Goal: Contribute content: Contribute content

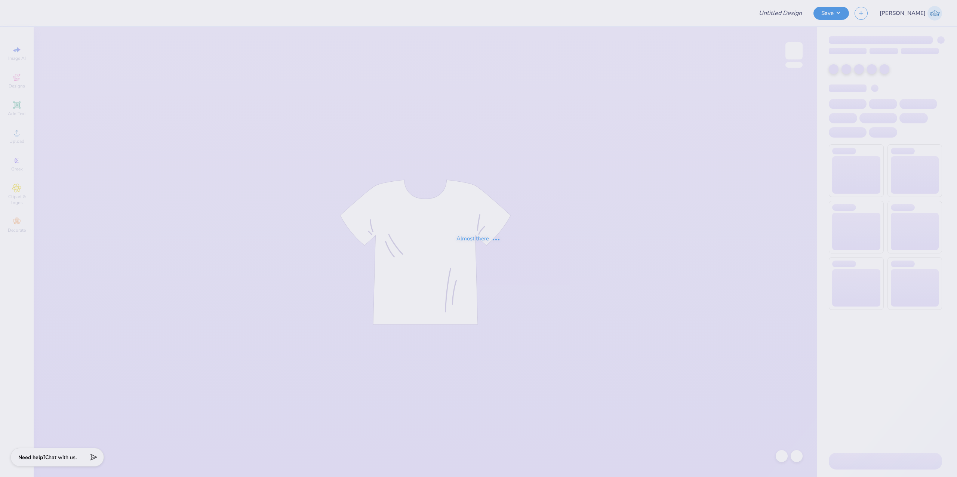
type input "Aphi Strawberry FDOC Tank"
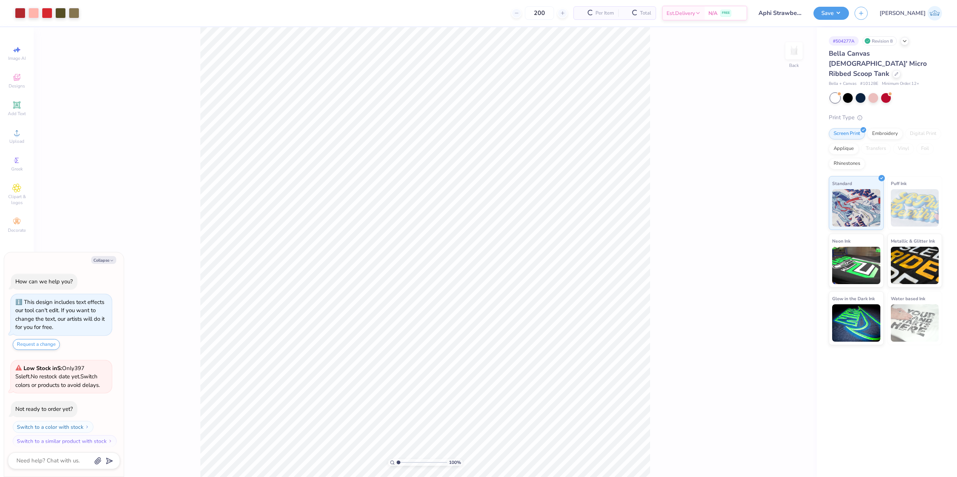
scroll to position [4, 0]
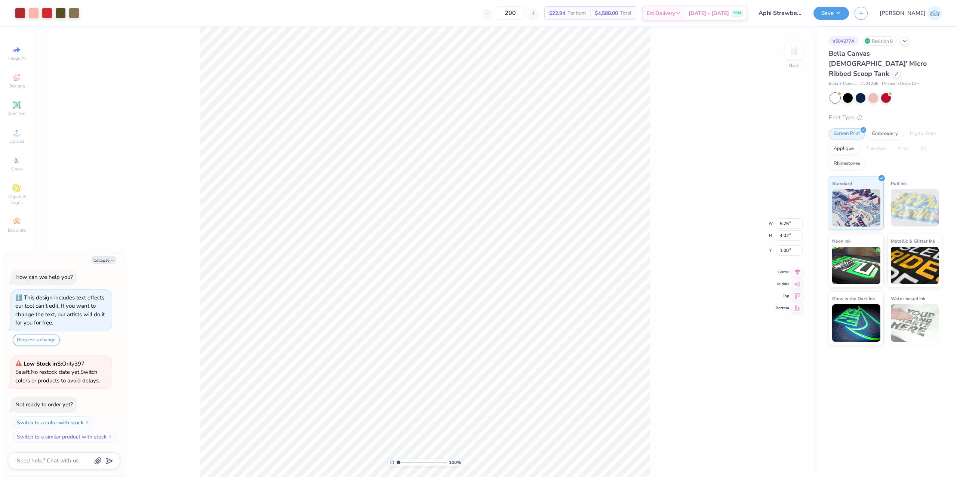
type textarea "x"
type input "1.58"
click at [401, 462] on input "range" at bounding box center [422, 462] width 50 height 7
click at [793, 271] on icon at bounding box center [797, 271] width 10 height 9
click at [25, 138] on div "Upload" at bounding box center [17, 136] width 26 height 22
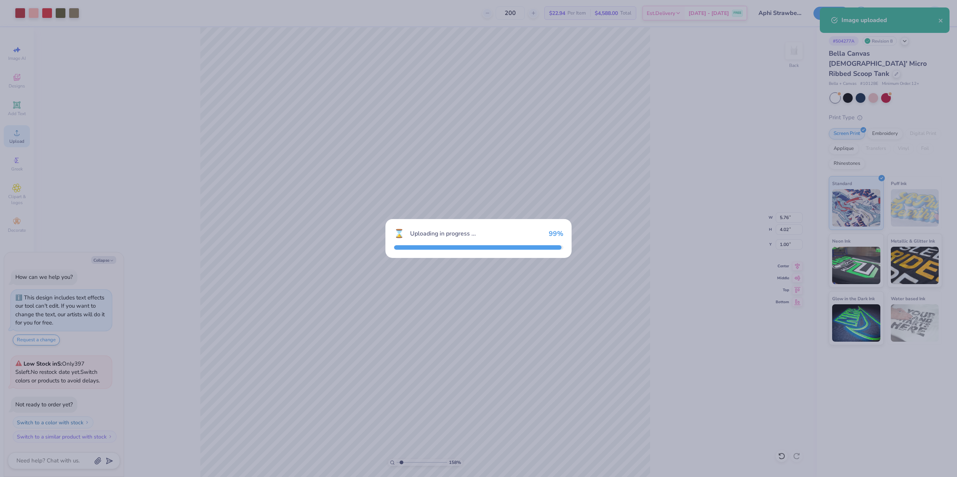
type textarea "x"
type input "8.96"
type input "6.50"
type input "2.25"
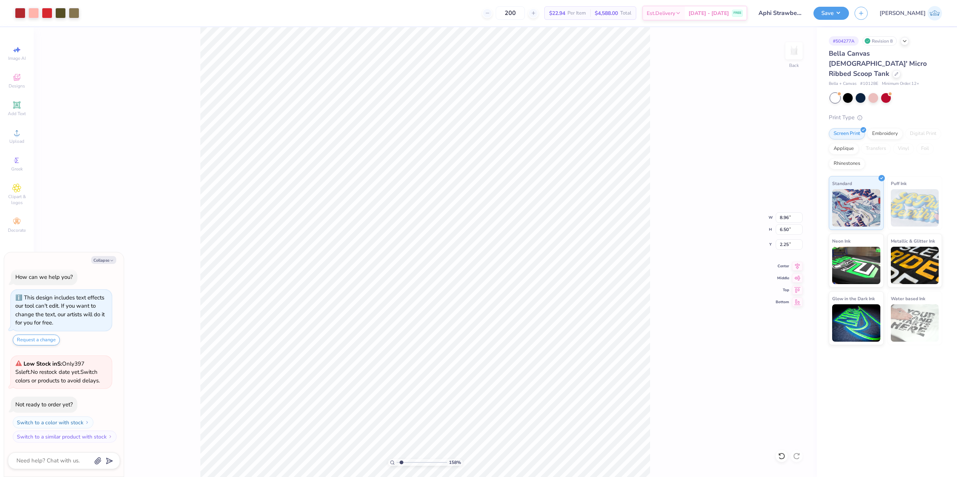
type textarea "x"
type input "5.61"
type input "4.07"
type input "4.68"
type textarea "x"
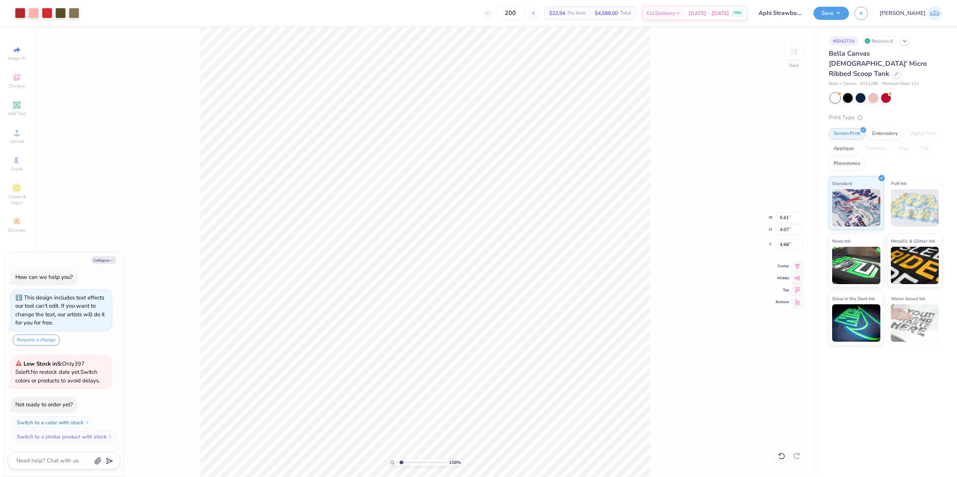
type input "5.76"
type input "4.02"
type input "1.00"
click at [782, 212] on input "5.76" at bounding box center [789, 217] width 27 height 10
type textarea "x"
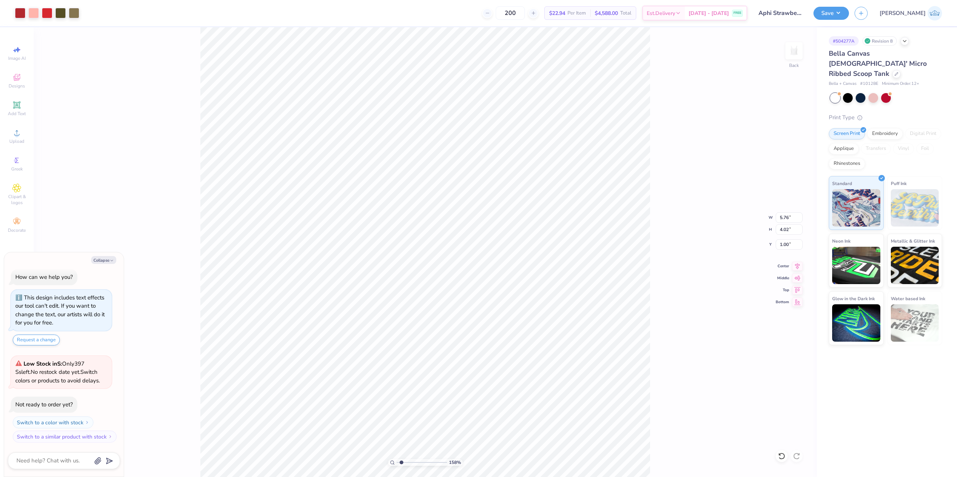
type input "5.61"
type input "4.07"
type input "5.22"
click at [780, 217] on input "5.61" at bounding box center [789, 217] width 27 height 10
paste input "76"
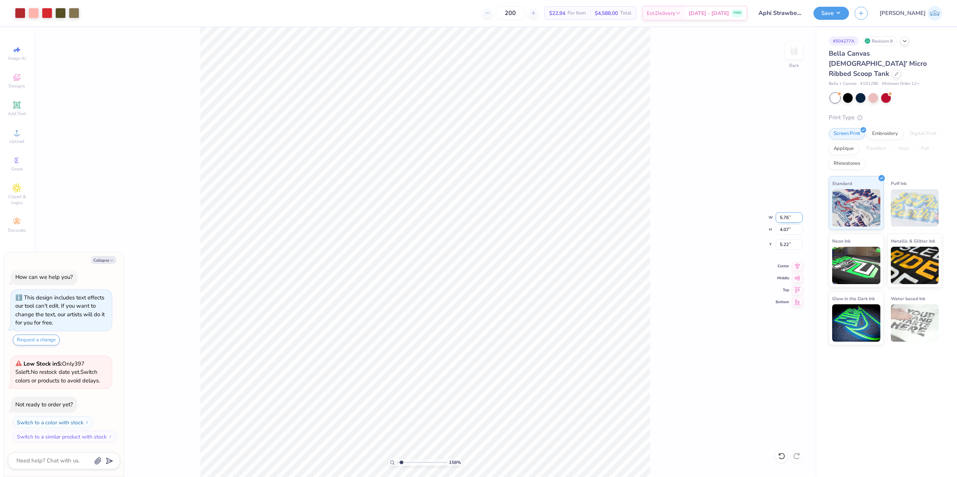
type input "5.76"
type textarea "x"
type input "4.18"
type input "5.16"
click at [792, 267] on icon at bounding box center [797, 265] width 10 height 9
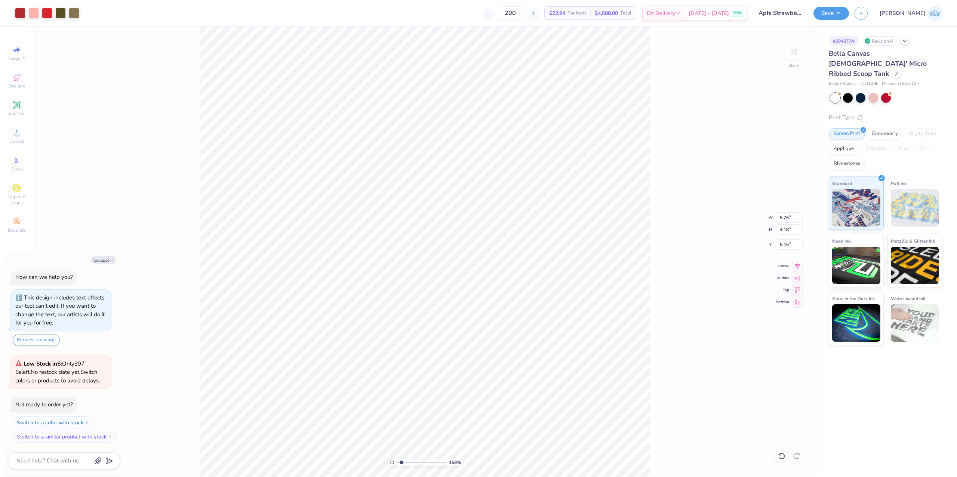
type textarea "x"
type input "4.58"
type textarea "x"
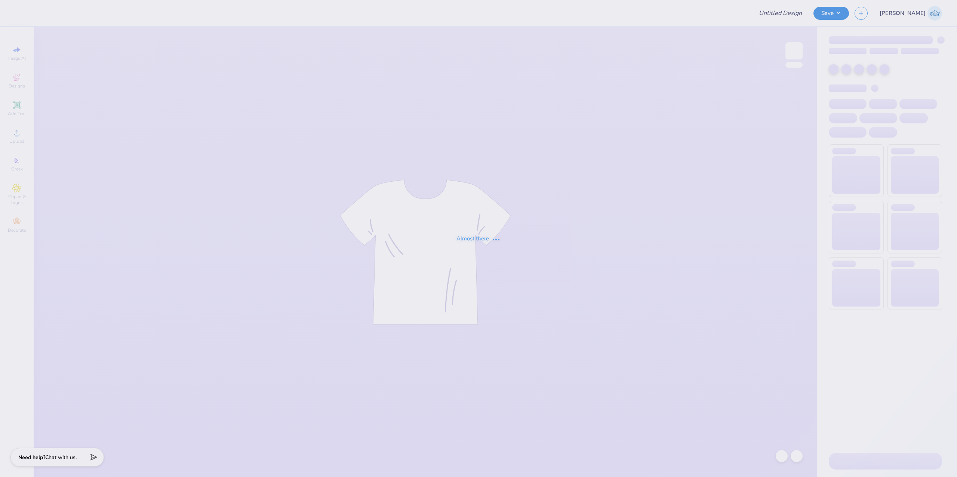
type input "Aphi Strawberry FDOC Tank"
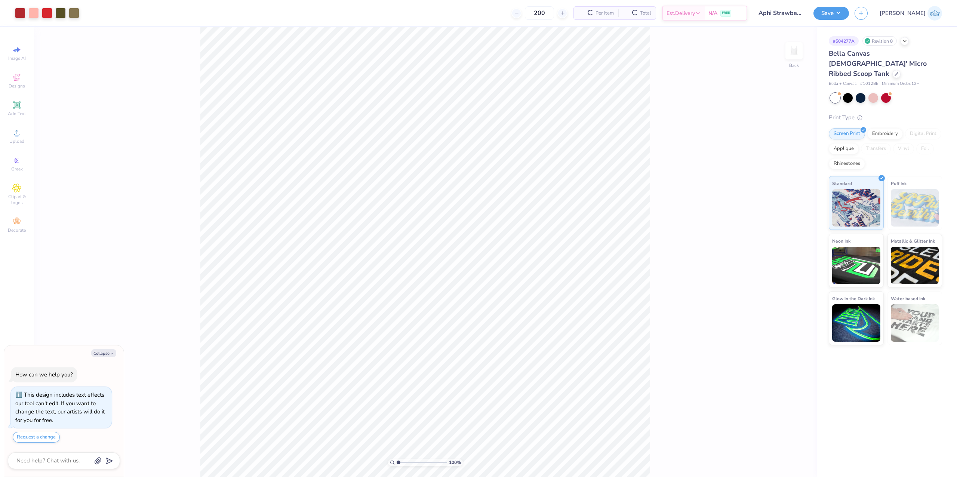
scroll to position [13, 0]
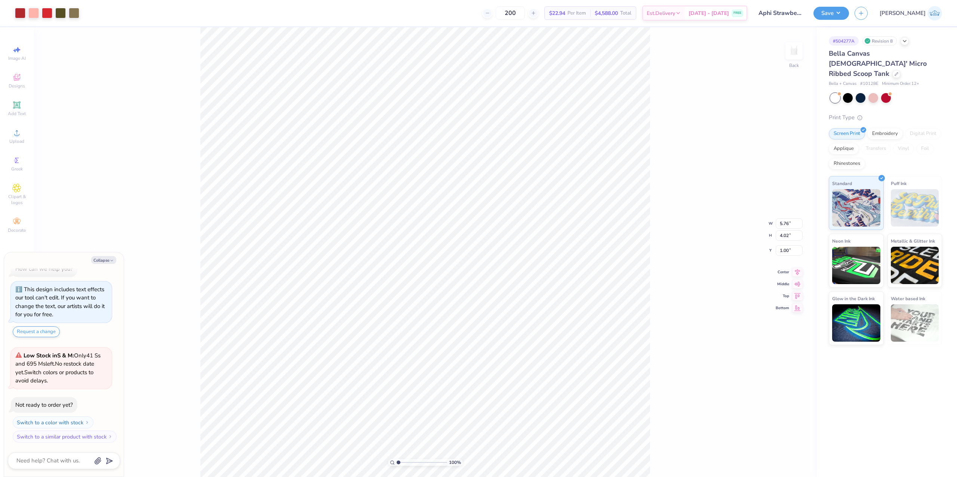
click at [85, 161] on div "100 % Back W 5.76 5.76 " H 4.02 4.02 " Y 1.00 1.00 " Center Middle Top Bottom" at bounding box center [425, 252] width 783 height 450
click at [24, 138] on div "Upload" at bounding box center [17, 136] width 26 height 22
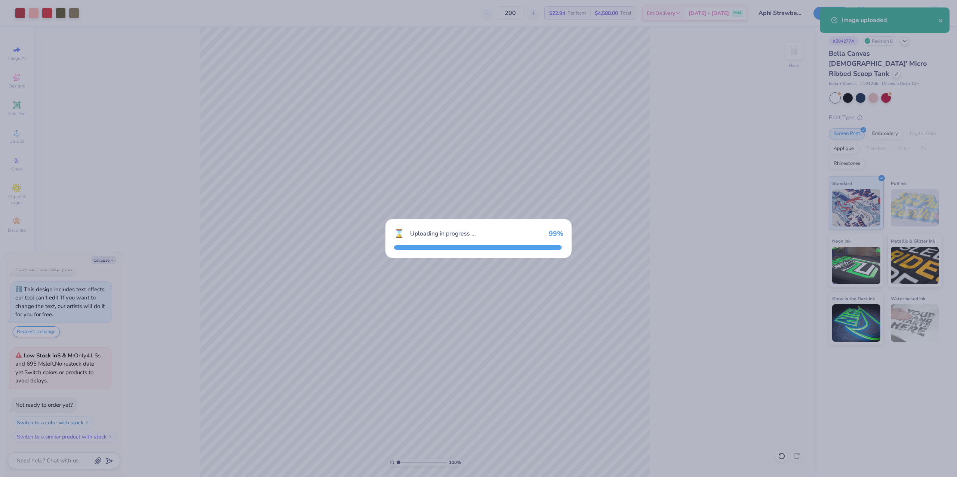
type textarea "x"
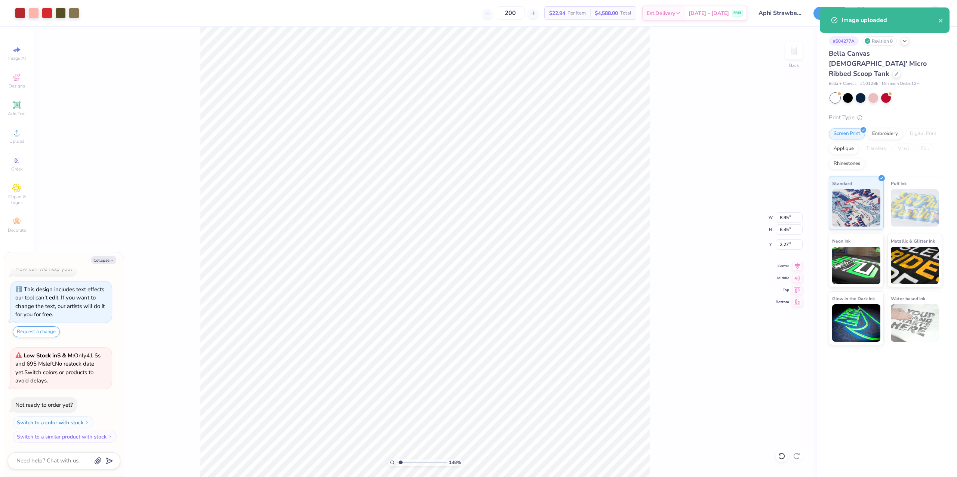
drag, startPoint x: 410, startPoint y: 461, endPoint x: 401, endPoint y: 460, distance: 9.8
type input "1.48"
click at [401, 460] on input "range" at bounding box center [422, 462] width 50 height 7
type textarea "x"
type input "5.76"
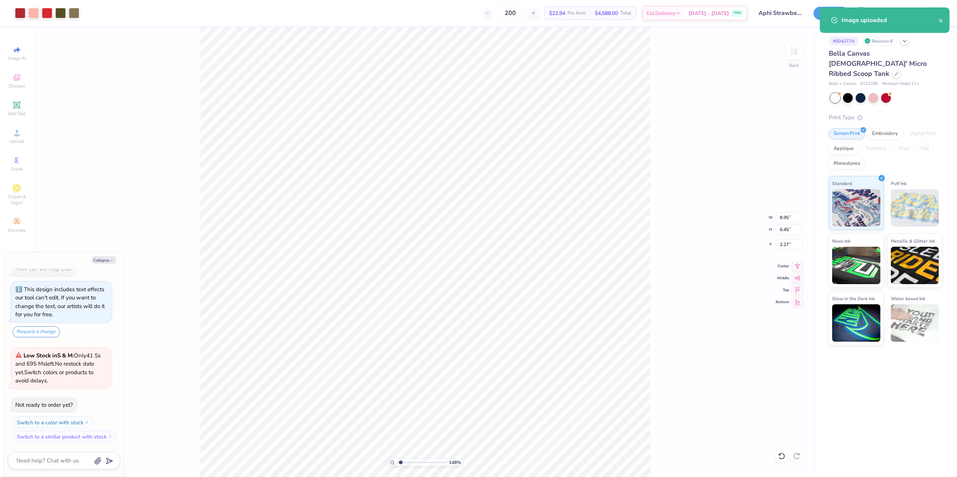
type input "4.02"
type input "1.00"
click at [786, 214] on input "5.76" at bounding box center [789, 217] width 27 height 10
type textarea "x"
type input "8.95"
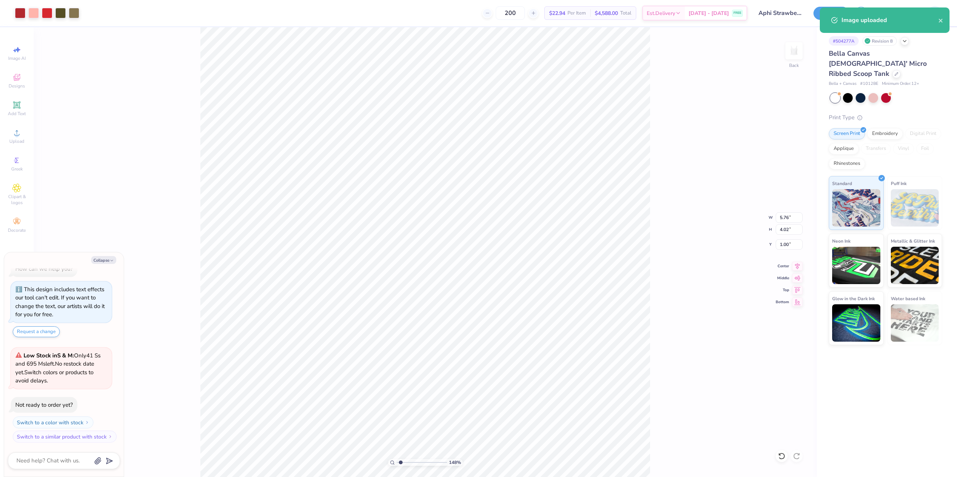
type input "6.45"
type input "2.27"
click at [786, 215] on input "8.95" at bounding box center [789, 217] width 27 height 10
paste input "5.76"
type input "5.76"
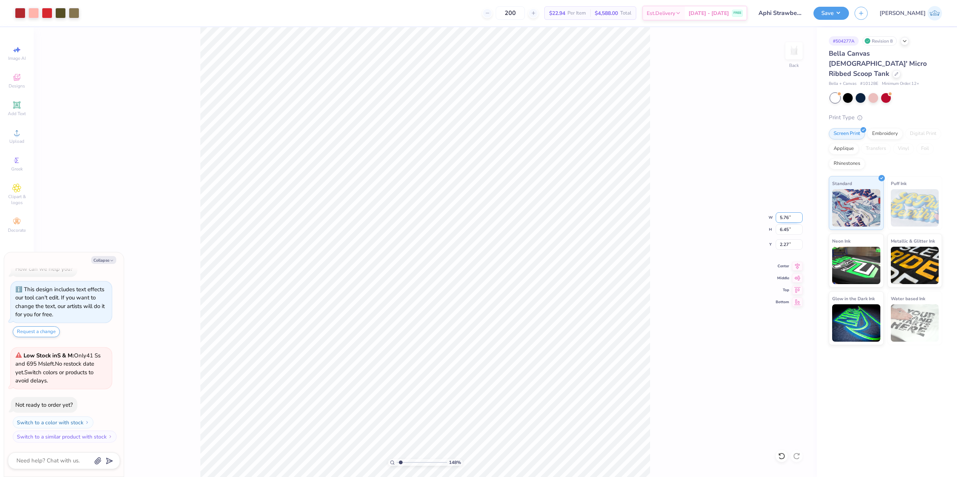
type textarea "x"
type input "4.15"
type input "3.42"
type textarea "x"
type input "4.57"
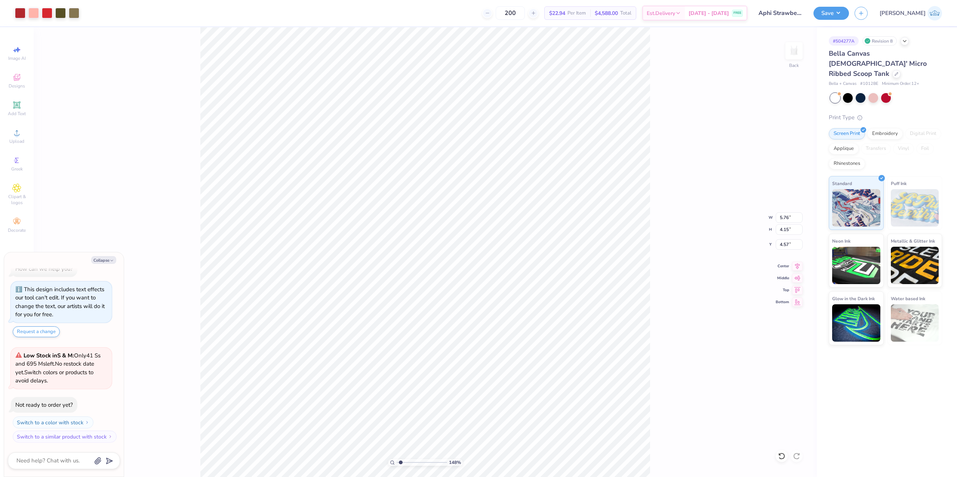
type textarea "x"
type input "4.02"
type input "1.00"
type textarea "x"
type input "4.15"
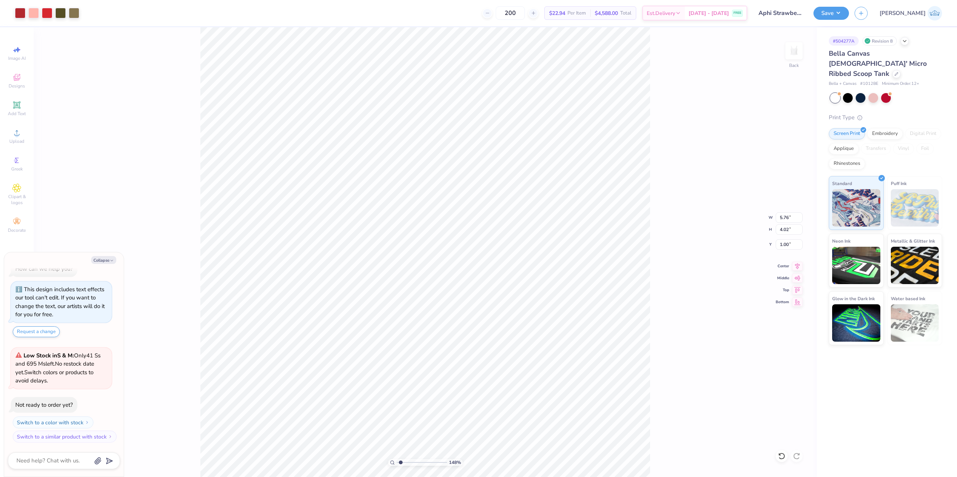
type input "4.57"
type textarea "x"
type input "4.02"
type input "1.00"
type textarea "x"
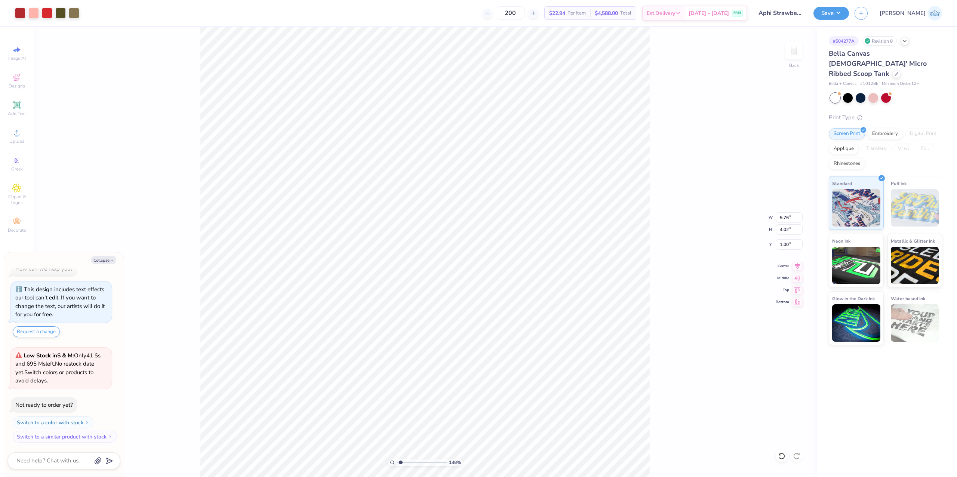
type input "4.15"
type input "4.57"
type textarea "x"
type input "4.02"
type input "1.00"
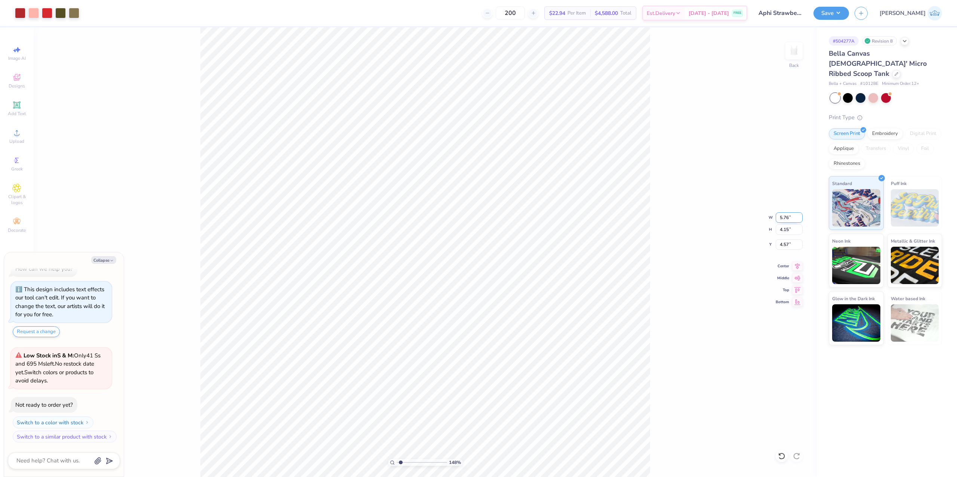
click at [789, 212] on input "5.76" at bounding box center [789, 217] width 27 height 10
click at [789, 208] on div "148 % Back W 5.76 5.76 " H 4.15 4.15 " Y 4.57 4.57 " Center Middle Top Bottom" at bounding box center [425, 252] width 783 height 450
type textarea "x"
click at [785, 218] on input "5.76" at bounding box center [789, 217] width 27 height 10
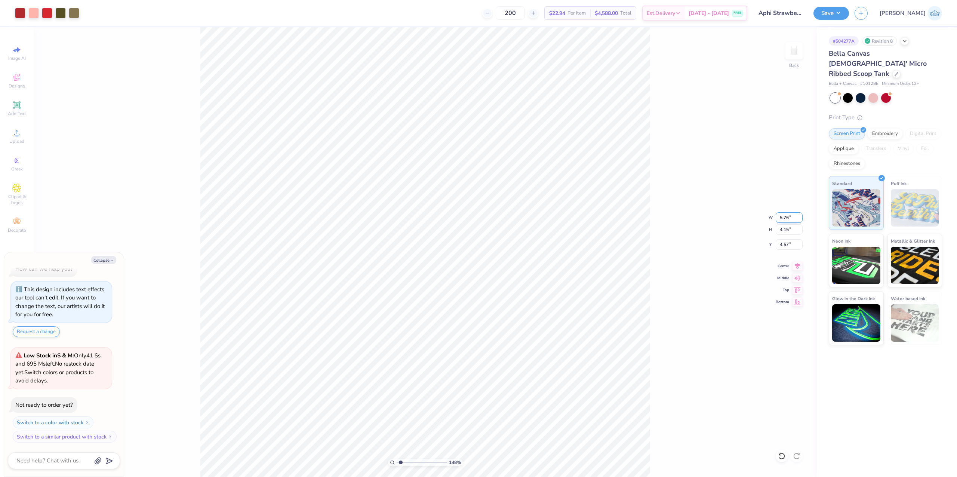
click at [785, 218] on input "5.76" at bounding box center [789, 217] width 27 height 10
type input "6"
type textarea "x"
type input "6.00"
type input "4.32"
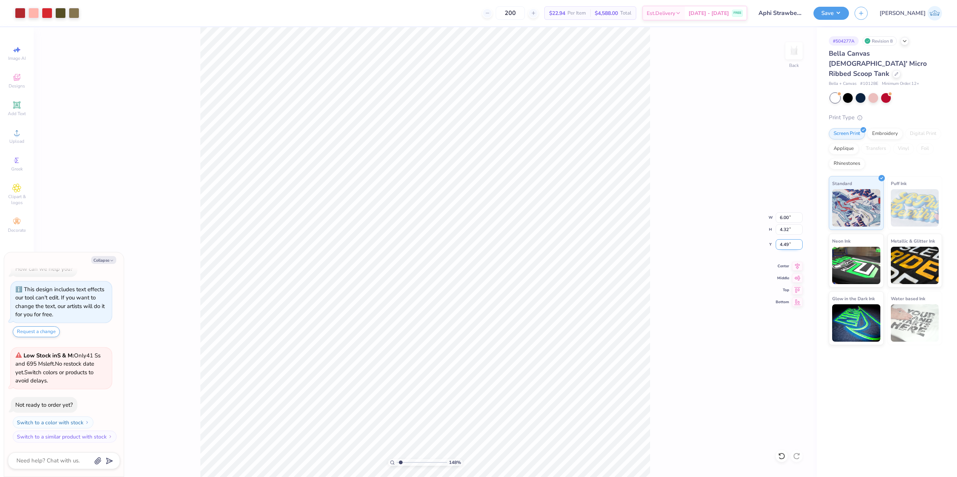
click at [780, 243] on input "4.49" at bounding box center [789, 244] width 27 height 10
type input "1"
type textarea "x"
type input "1.00"
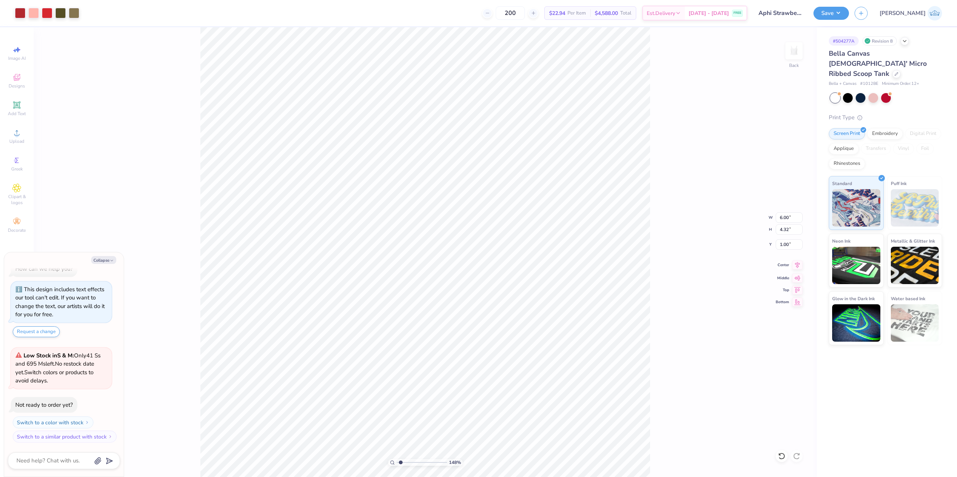
click at [785, 264] on span "Center" at bounding box center [782, 264] width 13 height 5
click at [788, 266] on span "Center" at bounding box center [782, 264] width 13 height 5
click at [849, 9] on button "Save" at bounding box center [831, 12] width 36 height 13
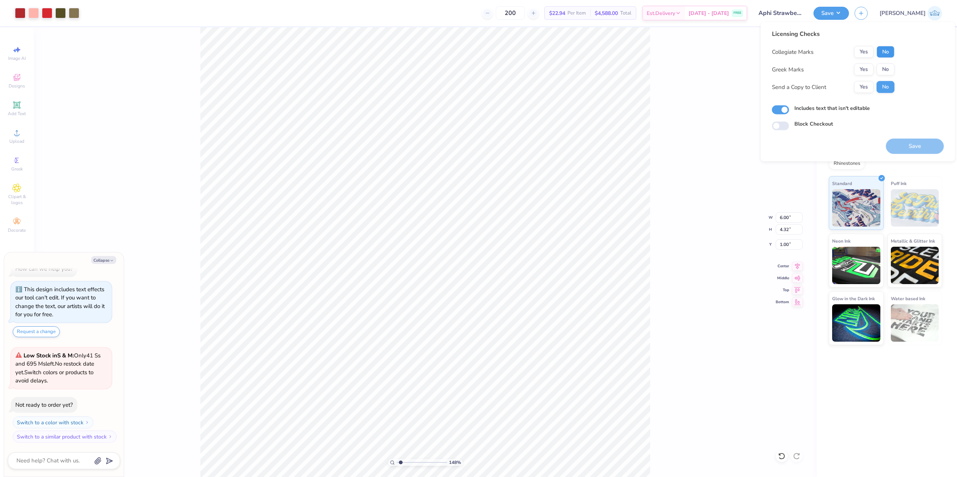
click at [893, 49] on button "No" at bounding box center [886, 52] width 18 height 12
click at [865, 71] on button "Yes" at bounding box center [863, 70] width 19 height 12
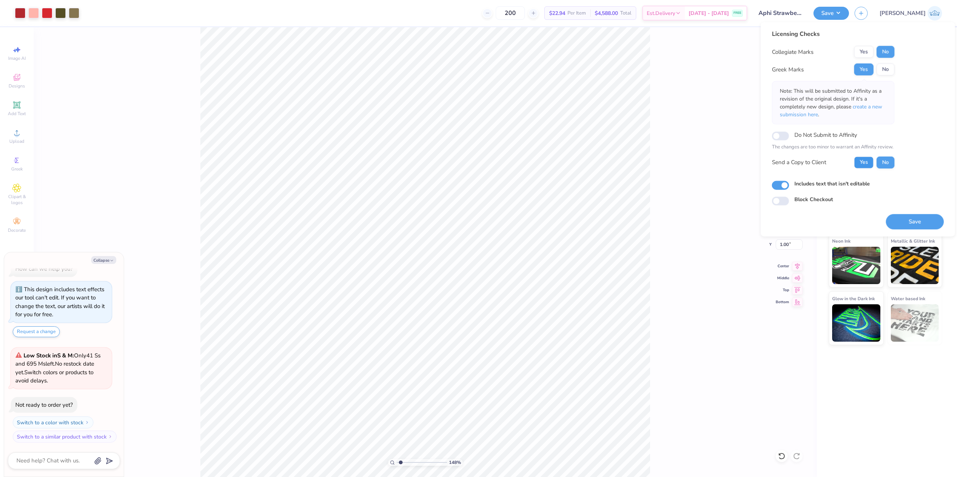
click at [859, 165] on button "Yes" at bounding box center [863, 162] width 19 height 12
click at [899, 227] on button "Save" at bounding box center [915, 221] width 58 height 15
type textarea "x"
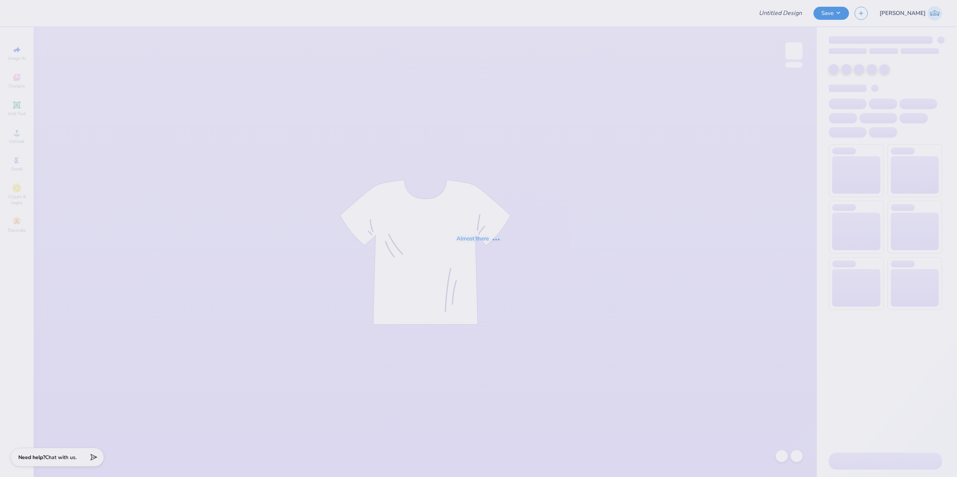
type input "Aphi Strawberry FDOC Tank"
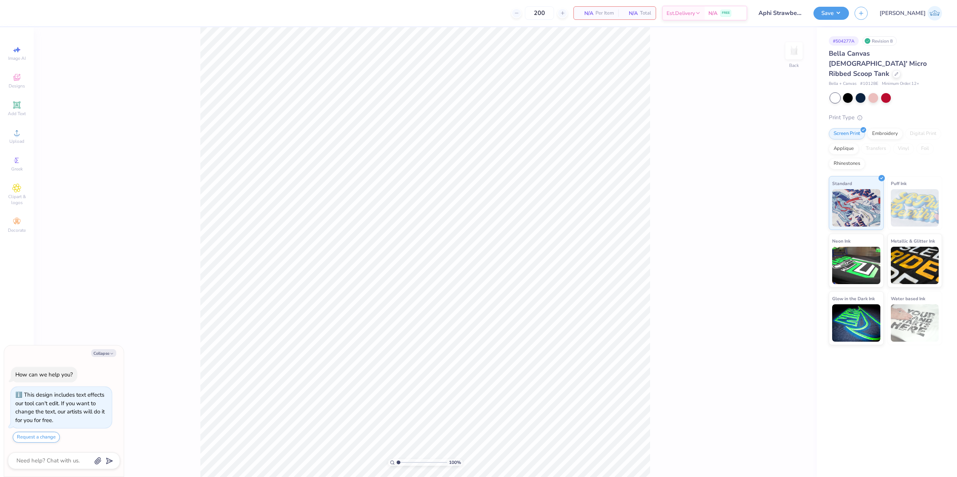
type textarea "x"
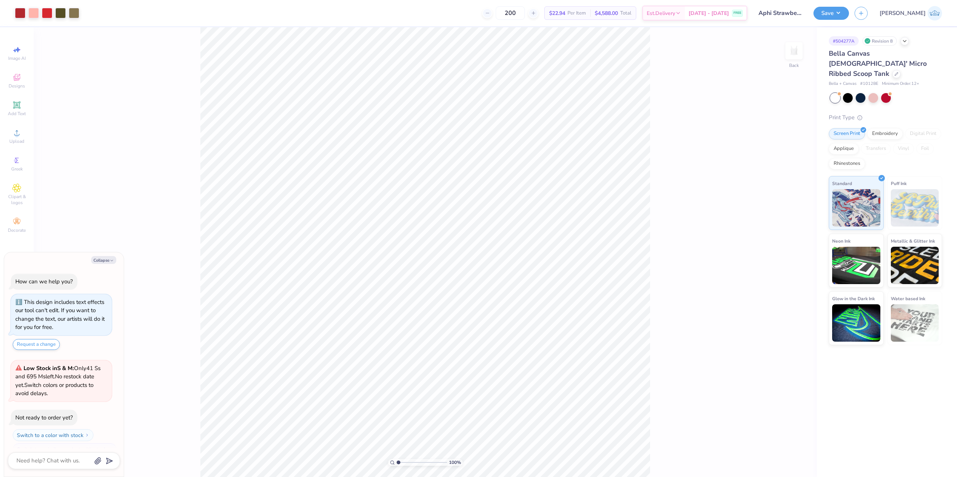
scroll to position [13, 0]
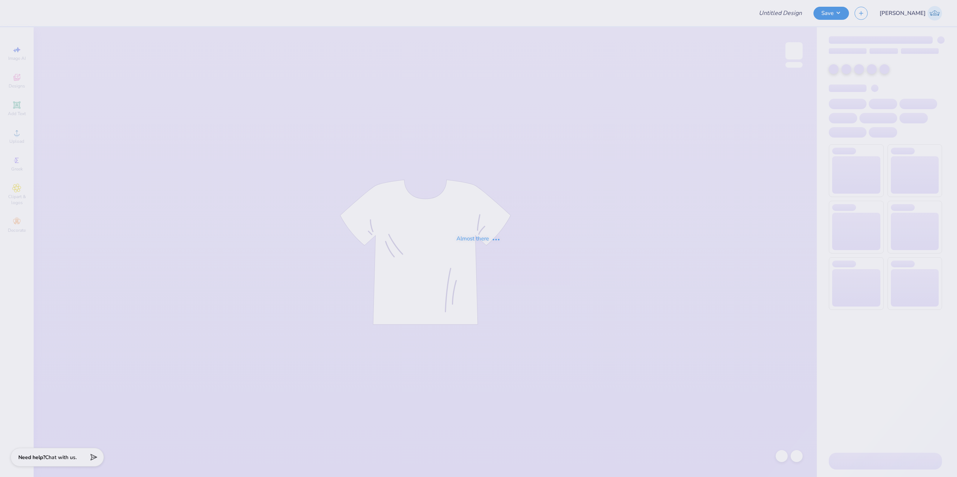
type input "OPA Sisterhood Retreat Design 2"
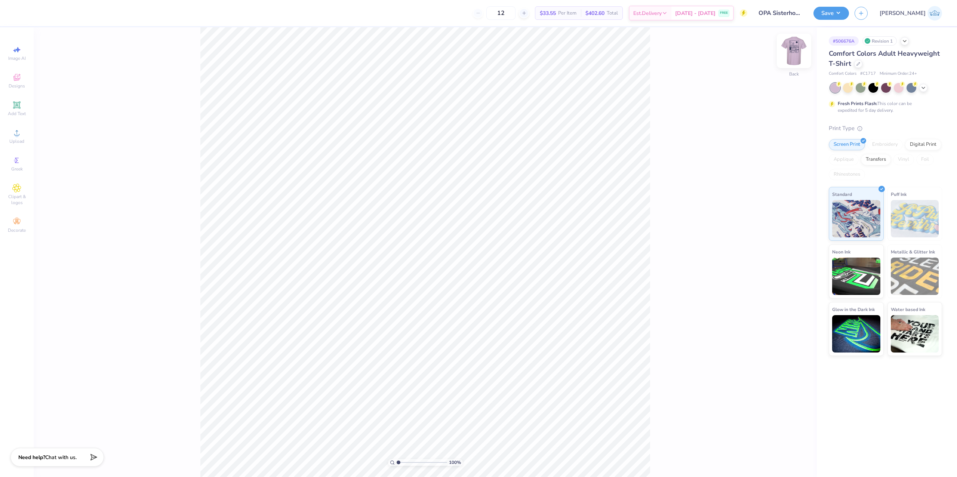
click at [790, 55] on img at bounding box center [794, 51] width 30 height 30
click at [455, 309] on li "Download vector" at bounding box center [445, 306] width 59 height 15
click at [791, 52] on img at bounding box center [794, 51] width 30 height 30
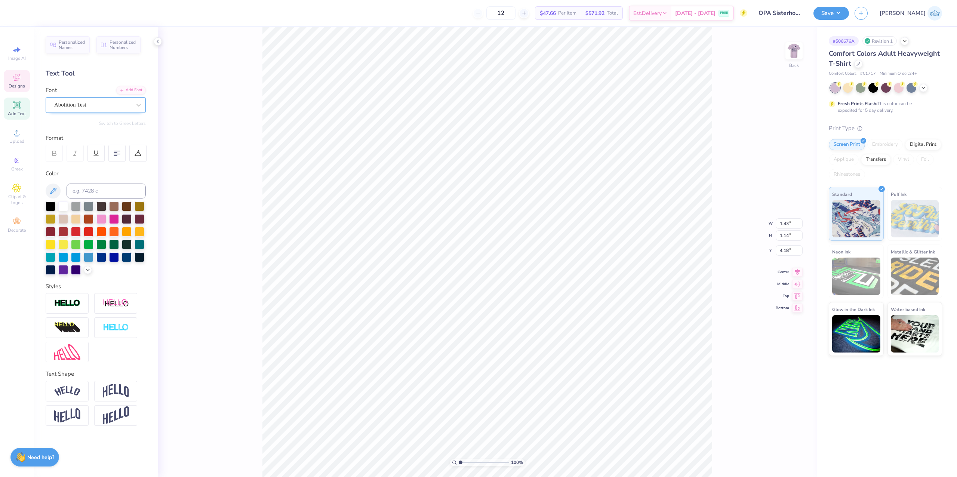
click at [72, 105] on div "Abolition Test" at bounding box center [92, 105] width 78 height 12
type input "3.51"
type input "5.87"
click at [778, 458] on icon at bounding box center [781, 455] width 7 height 7
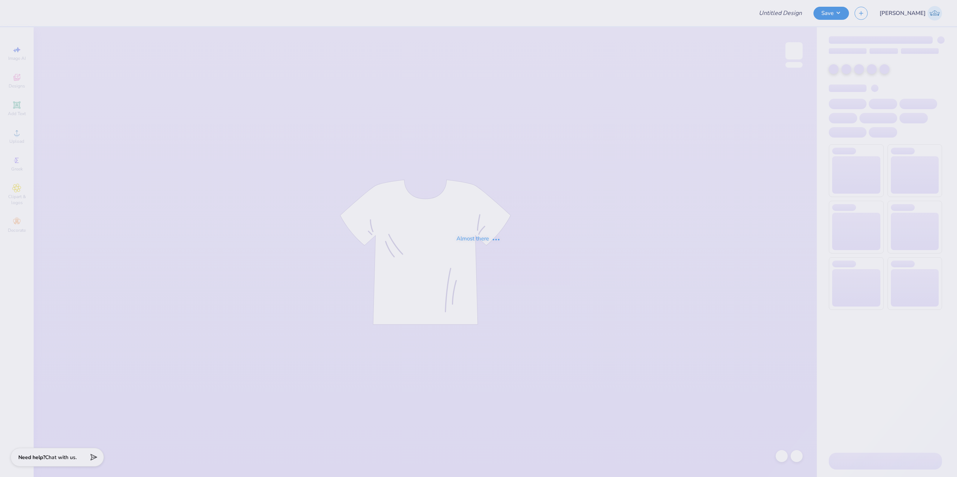
type input "OPA Sisterhood Retreat Design 2"
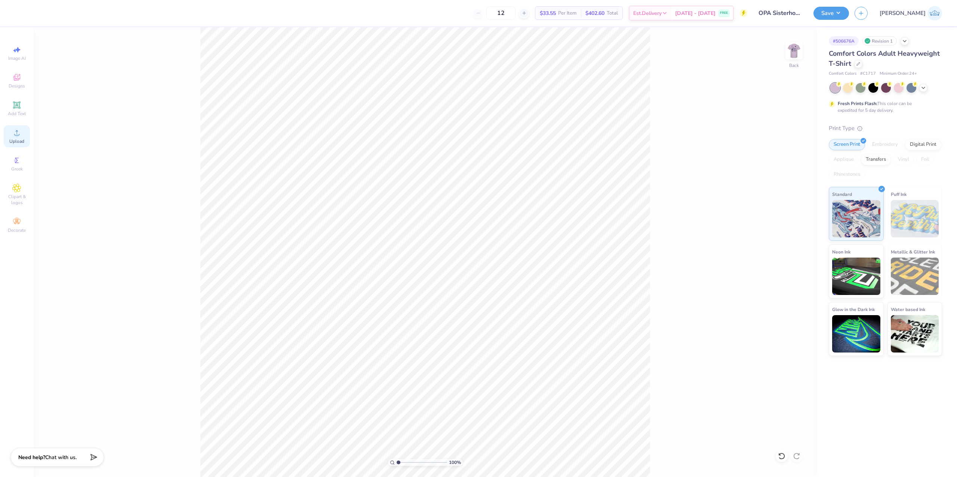
click at [19, 143] on span "Upload" at bounding box center [16, 141] width 15 height 6
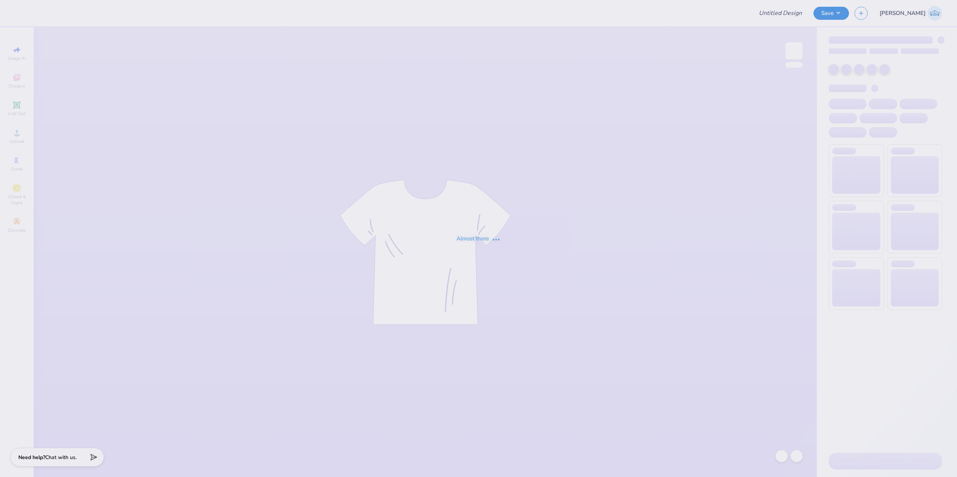
type input "OPA Sisterhood Retreat Design 2"
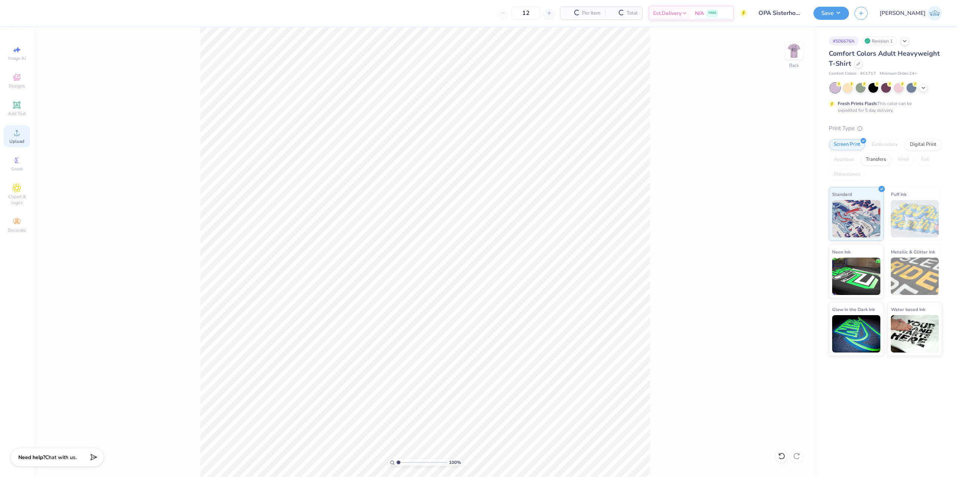
click at [22, 136] on div "Upload" at bounding box center [17, 136] width 26 height 22
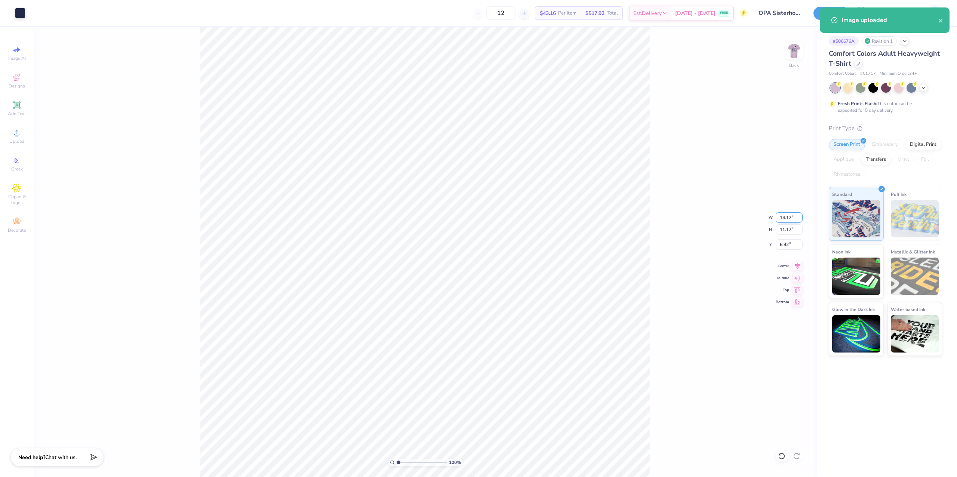
click at [780, 219] on input "14.17" at bounding box center [789, 217] width 27 height 10
type input "3.50"
type input "2.76"
type input "11.12"
click at [777, 244] on input "2.83" at bounding box center [789, 244] width 27 height 10
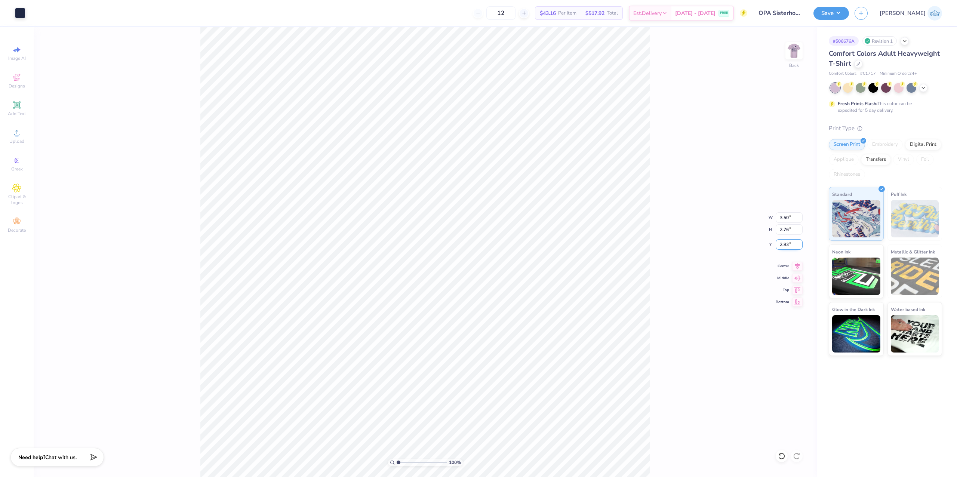
click at [777, 244] on input "2.83" at bounding box center [789, 244] width 27 height 10
type input "3.00"
click at [788, 51] on img at bounding box center [794, 51] width 30 height 30
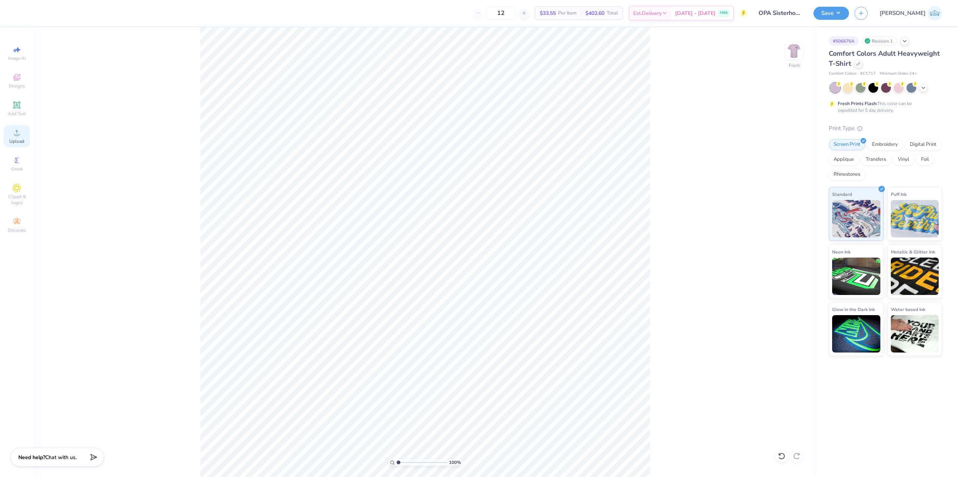
click at [26, 126] on div "Upload" at bounding box center [17, 136] width 26 height 22
click at [779, 461] on div at bounding box center [782, 456] width 12 height 12
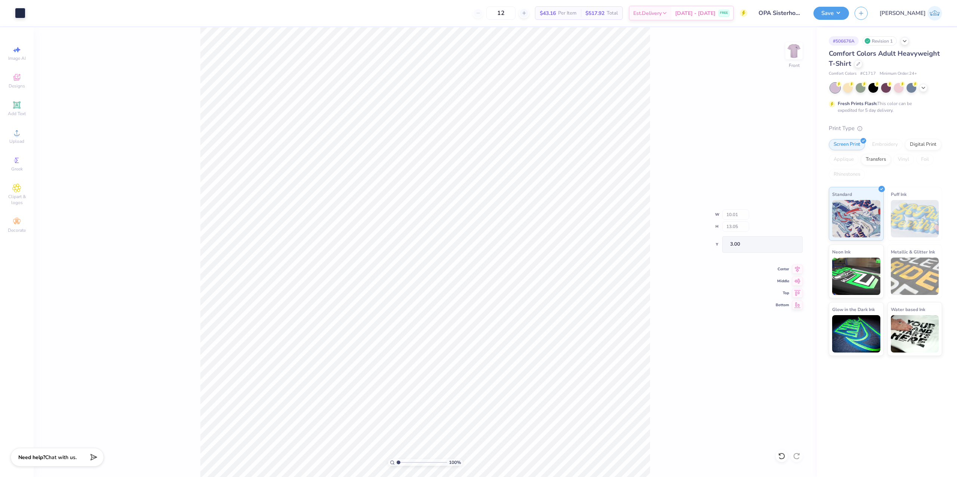
type input "2.84"
type input "0.64"
type input "15.41"
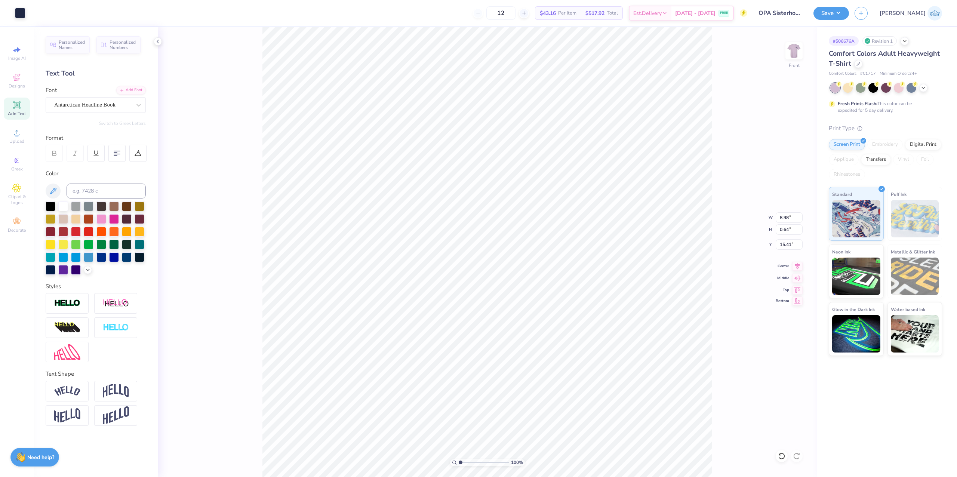
click at [796, 304] on icon at bounding box center [797, 301] width 6 height 6
type input "26.36"
click at [9, 141] on span "Upload" at bounding box center [16, 141] width 15 height 6
click at [784, 219] on input "13.80" at bounding box center [789, 217] width 27 height 10
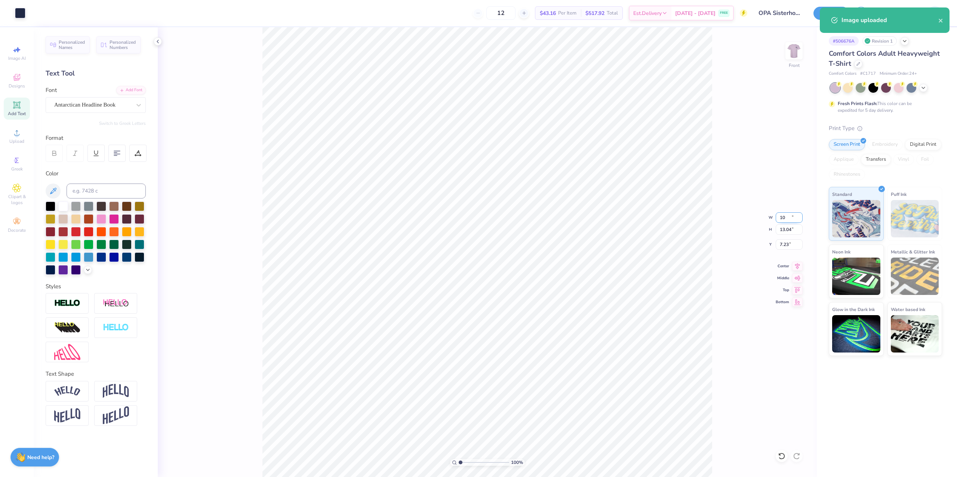
type input "10.00"
type input "13.04"
type input "7.23"
click at [552, 361] on li "Group" at bounding box center [544, 363] width 59 height 15
click at [783, 247] on input "7.23" at bounding box center [789, 244] width 27 height 10
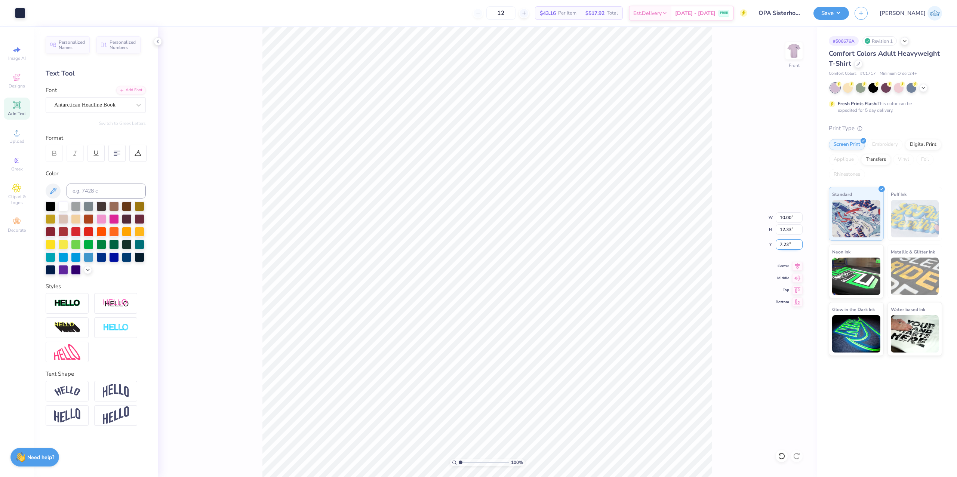
click at [783, 247] on input "7.23" at bounding box center [789, 244] width 27 height 10
type input "3.00"
click at [784, 269] on div "Center" at bounding box center [789, 265] width 27 height 9
click at [788, 243] on input "26.36" at bounding box center [789, 244] width 27 height 10
type input "15.41"
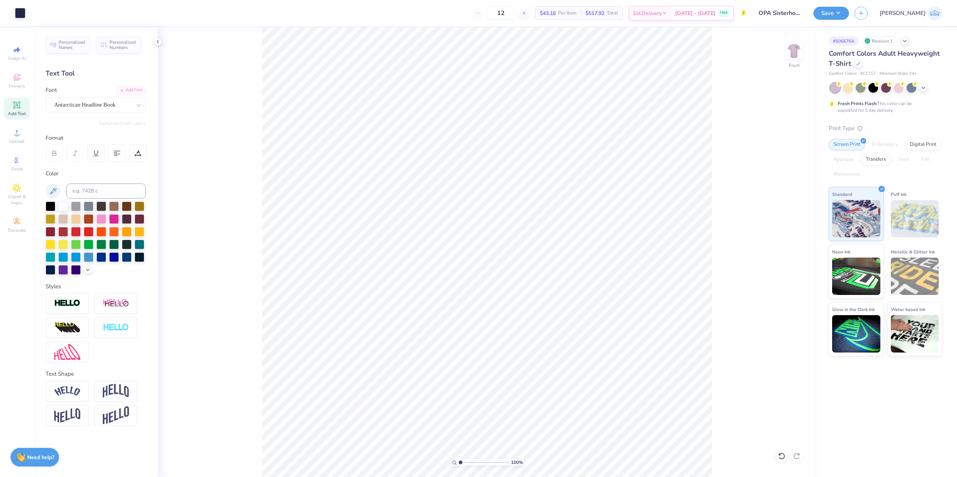
click at [470, 459] on div "100 %" at bounding box center [487, 252] width 450 height 450
click at [472, 461] on input "range" at bounding box center [484, 462] width 50 height 7
type input "3.12"
click at [471, 461] on input "range" at bounding box center [484, 462] width 50 height 7
type input "8.98"
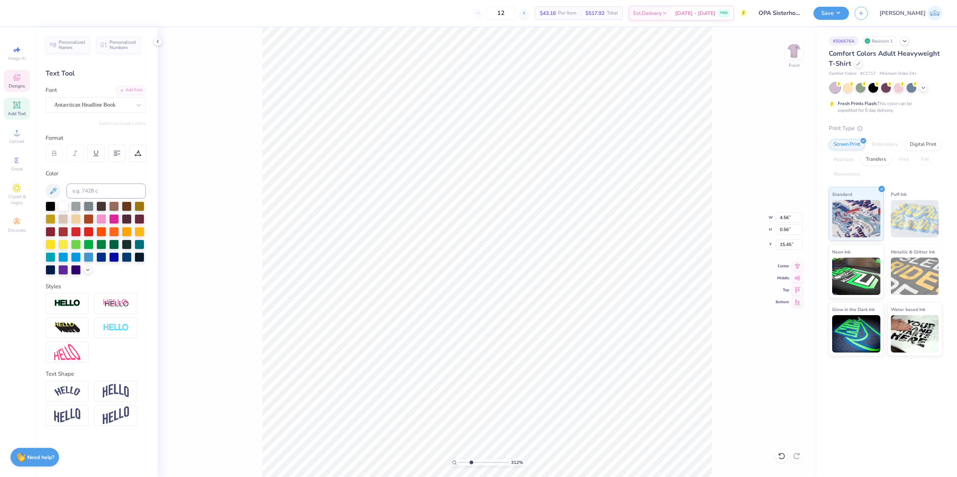
type input "0.64"
click at [797, 268] on icon at bounding box center [797, 265] width 5 height 6
type input "15.44"
drag, startPoint x: 464, startPoint y: 460, endPoint x: 430, endPoint y: 455, distance: 34.4
type input "1"
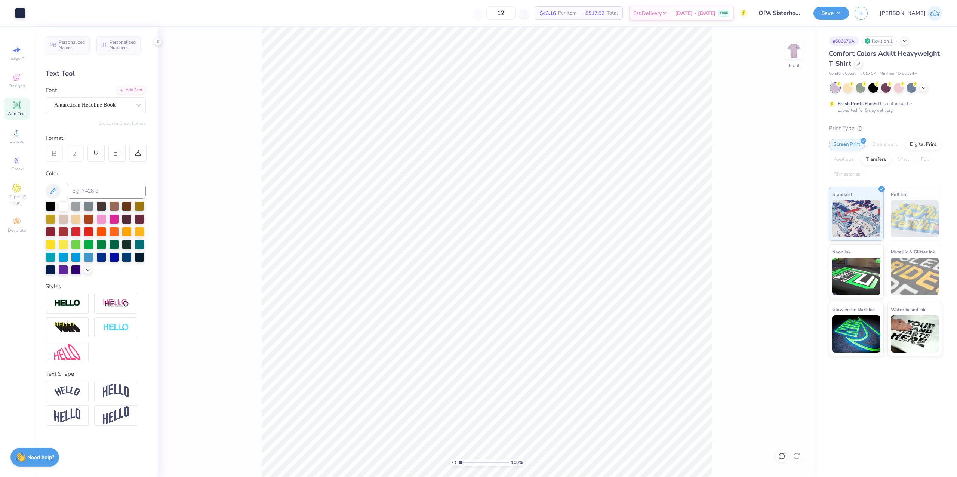
click at [459, 459] on input "range" at bounding box center [484, 462] width 50 height 7
click at [529, 299] on li "Group" at bounding box center [537, 296] width 59 height 15
click at [792, 268] on icon at bounding box center [797, 265] width 10 height 9
click at [779, 45] on div "100 % Front" at bounding box center [487, 252] width 659 height 450
click at [789, 56] on img at bounding box center [794, 51] width 30 height 30
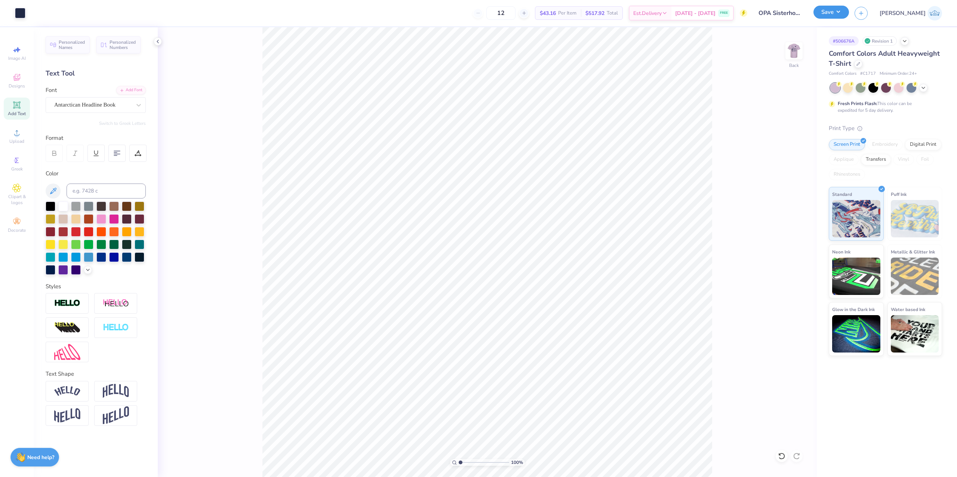
click at [849, 15] on button "Save" at bounding box center [831, 12] width 36 height 13
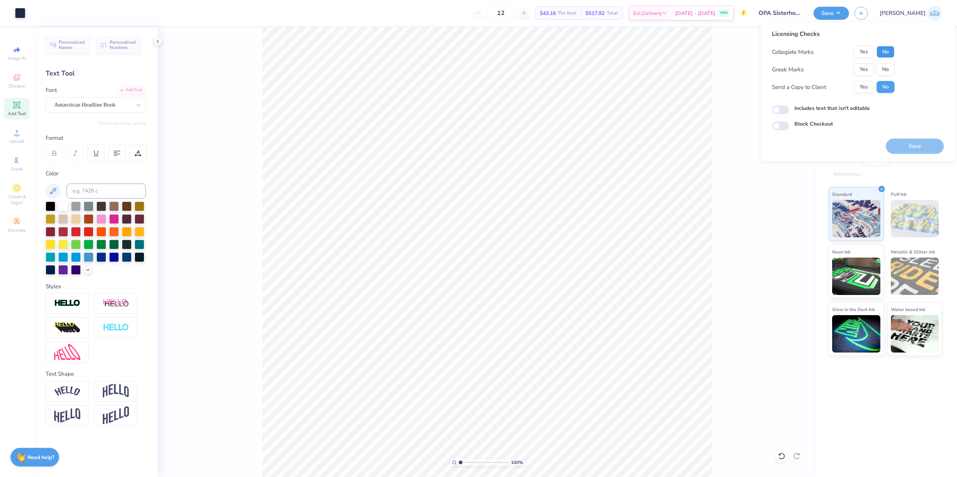
click at [884, 53] on button "No" at bounding box center [886, 52] width 18 height 12
click at [869, 68] on button "Yes" at bounding box center [863, 70] width 19 height 12
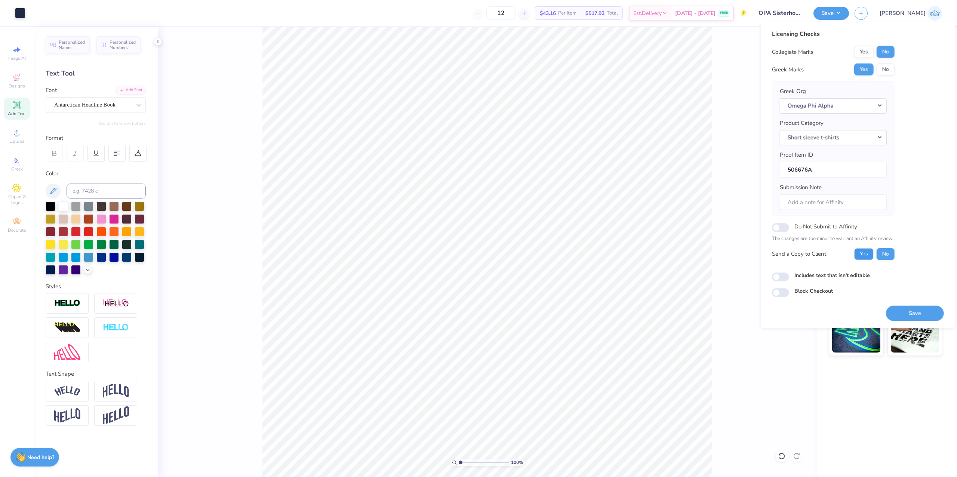
click at [862, 256] on button "Yes" at bounding box center [863, 254] width 19 height 12
click at [781, 279] on input "Includes text that isn't editable" at bounding box center [780, 276] width 17 height 9
checkbox input "true"
click at [893, 315] on button "Save" at bounding box center [915, 312] width 58 height 15
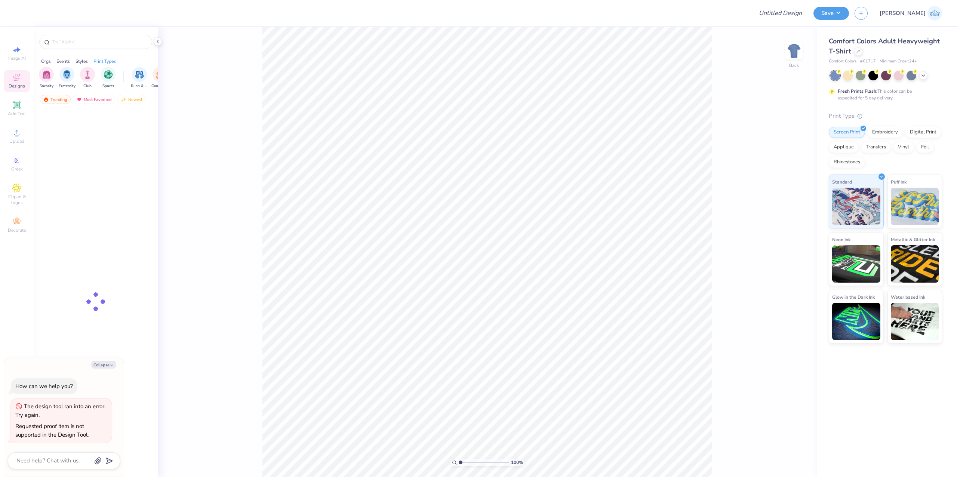
type textarea "x"
